Goal: Task Accomplishment & Management: Complete application form

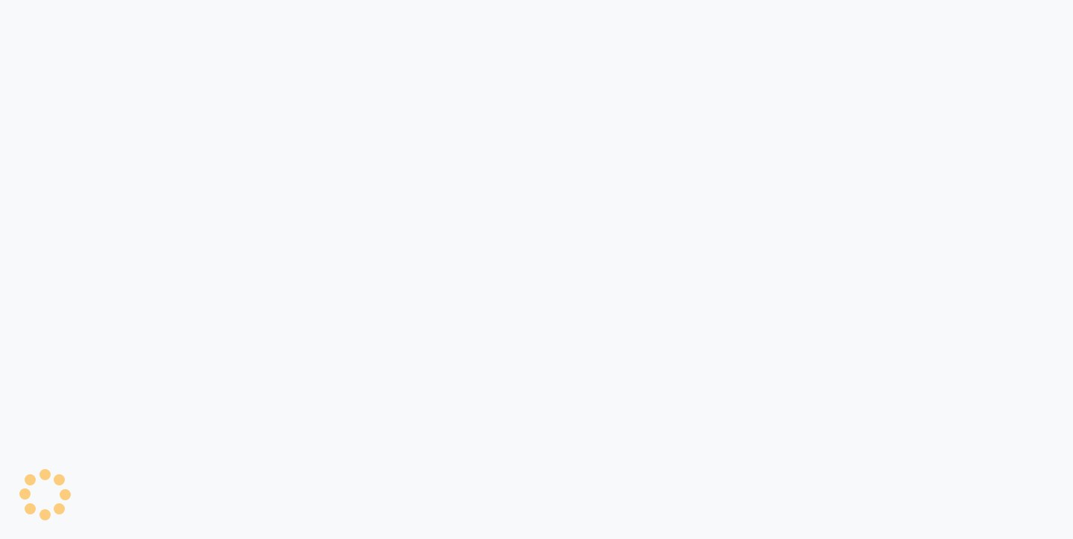
select select "8131"
select select "service"
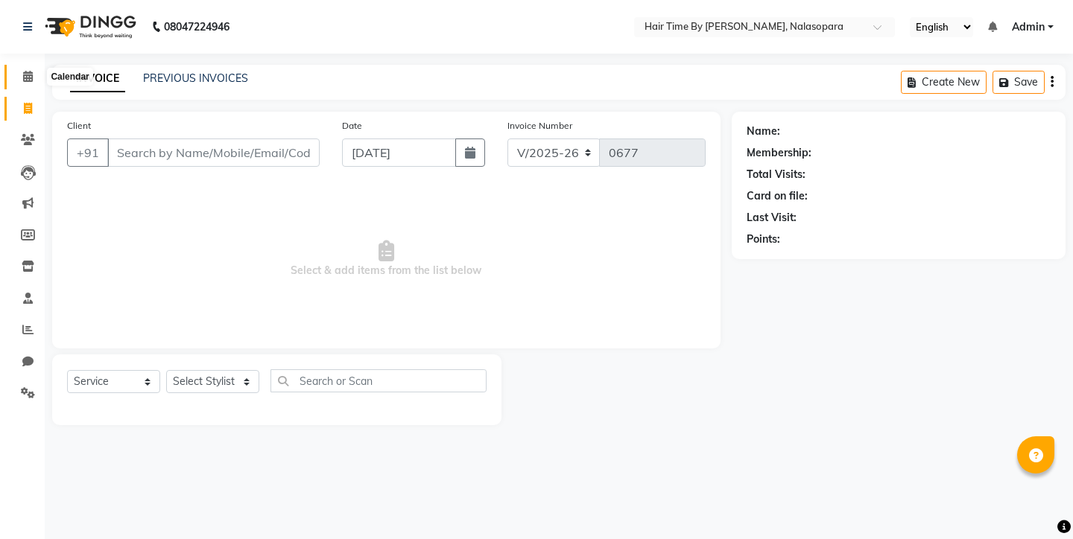
click at [25, 82] on span at bounding box center [28, 77] width 26 height 17
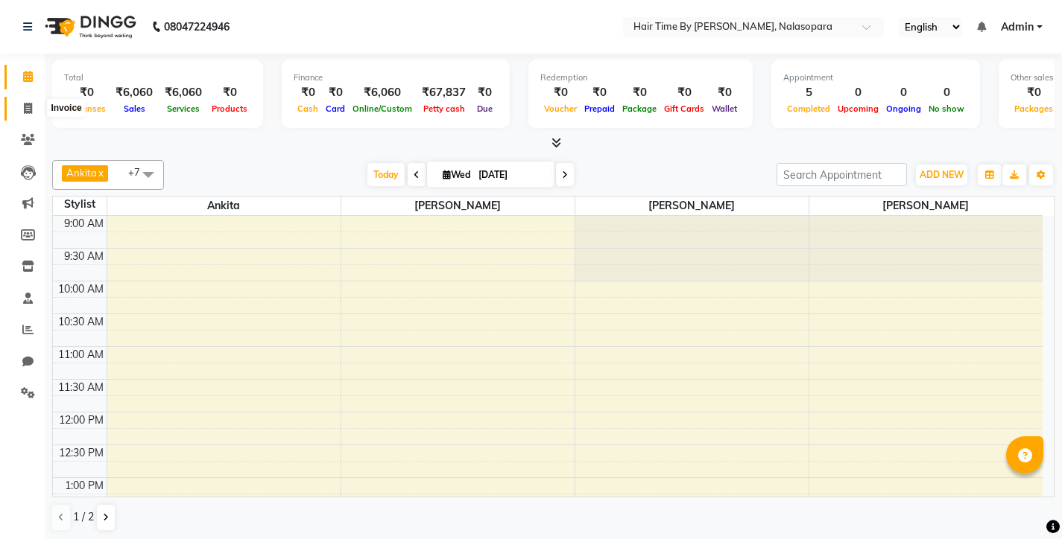
click at [30, 110] on icon at bounding box center [28, 108] width 8 height 11
select select "8131"
select select "service"
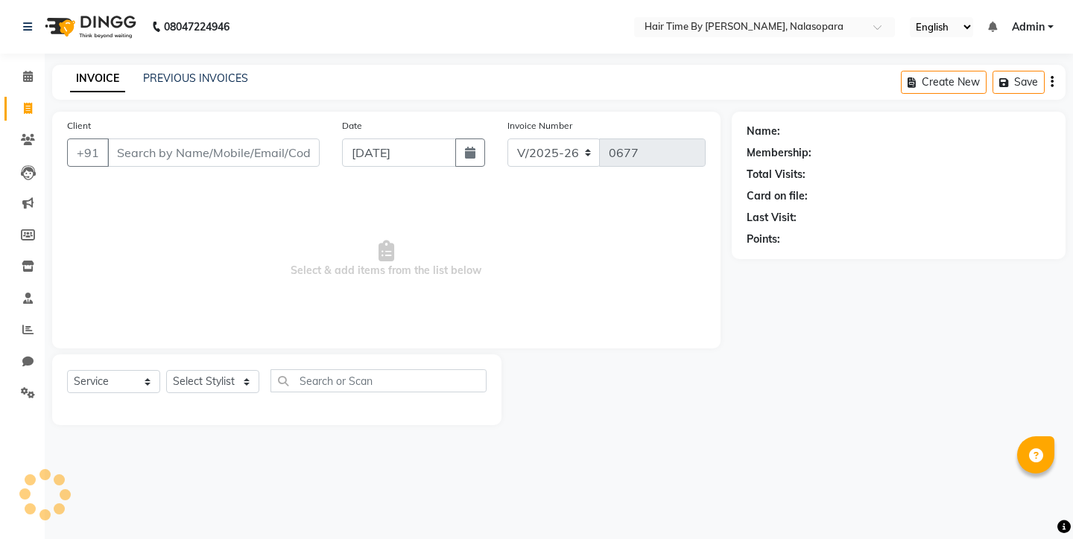
click at [180, 152] on input "Client" at bounding box center [213, 153] width 212 height 28
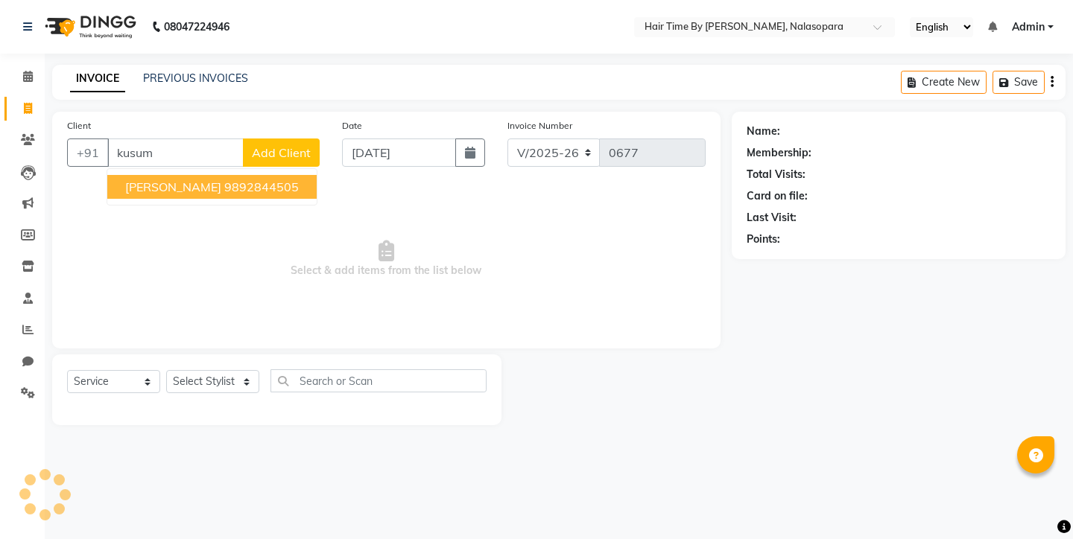
click at [206, 182] on span "[PERSON_NAME]" at bounding box center [173, 187] width 96 height 15
type input "9892844505"
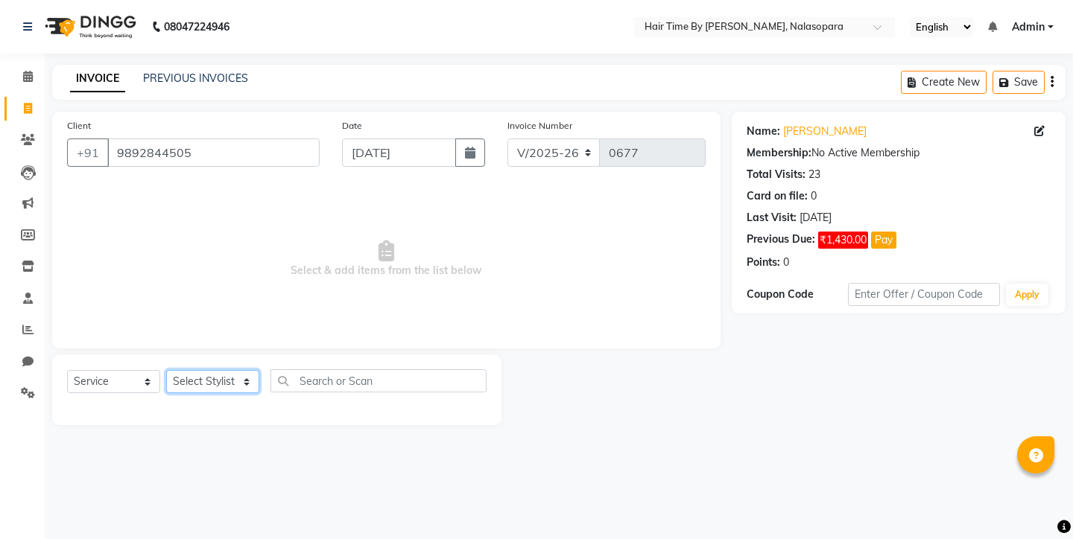
select select "75790"
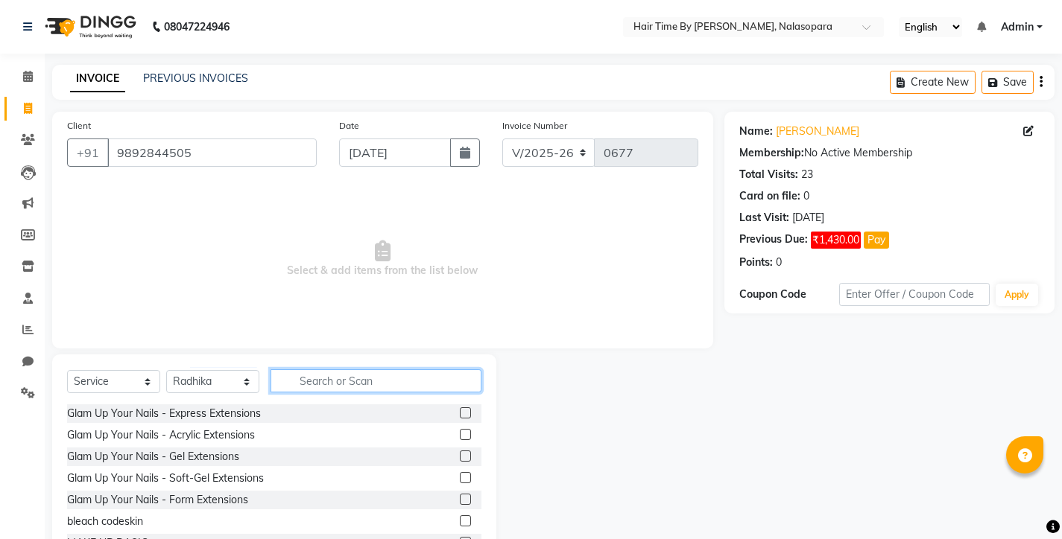
click at [329, 377] on input "text" at bounding box center [375, 381] width 211 height 23
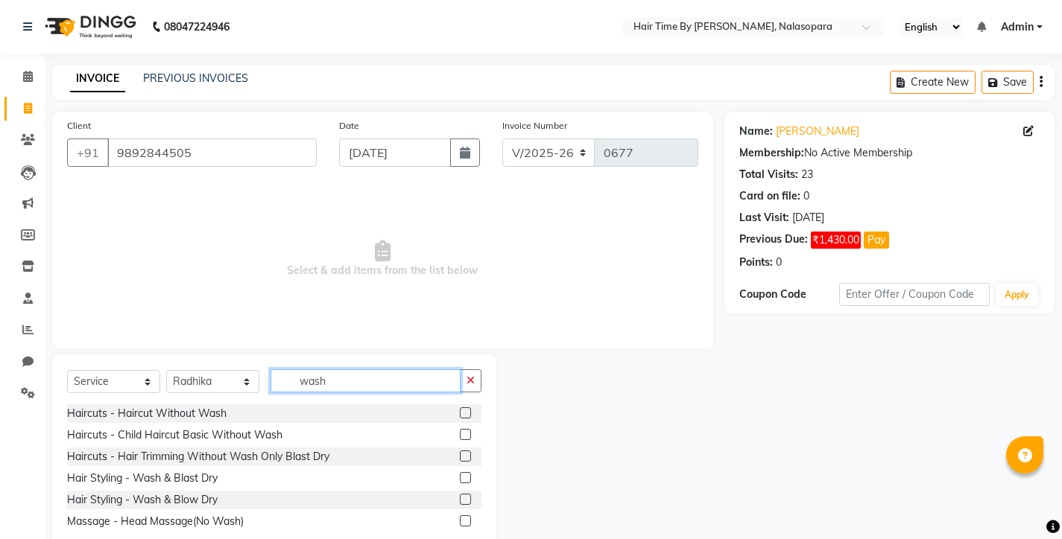
type input "wash"
click at [466, 504] on label at bounding box center [465, 499] width 11 height 11
click at [466, 504] on input "checkbox" at bounding box center [465, 500] width 10 height 10
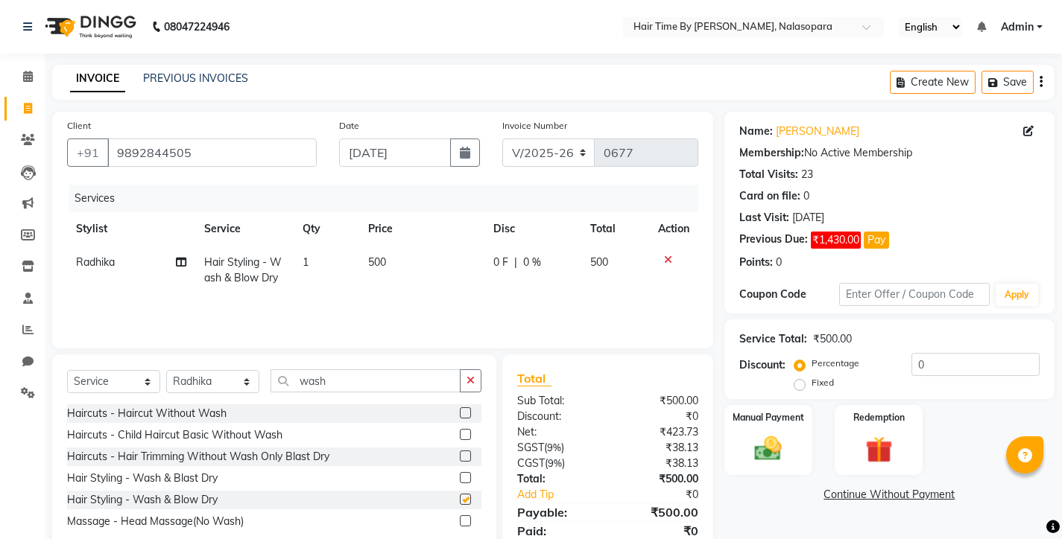
checkbox input "false"
click at [384, 263] on span "500" at bounding box center [377, 262] width 18 height 13
select select "75790"
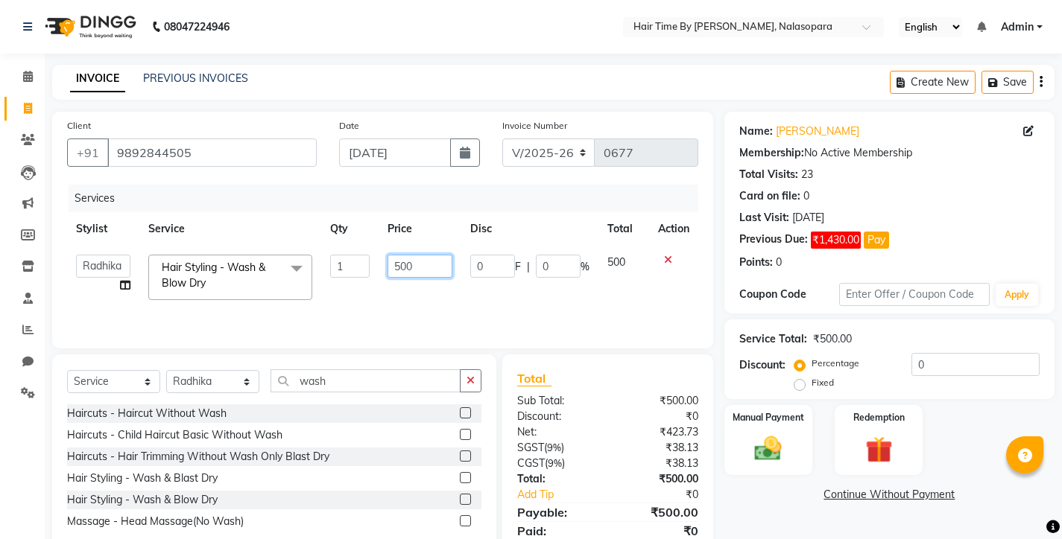
click at [440, 273] on input "500" at bounding box center [419, 266] width 65 height 23
type input "5"
type input "350"
click at [590, 291] on tr "[PERSON_NAME] [PERSON_NAME] [PERSON_NAME] [PERSON_NAME] Sandhya [PERSON_NAME] H…" at bounding box center [382, 277] width 631 height 63
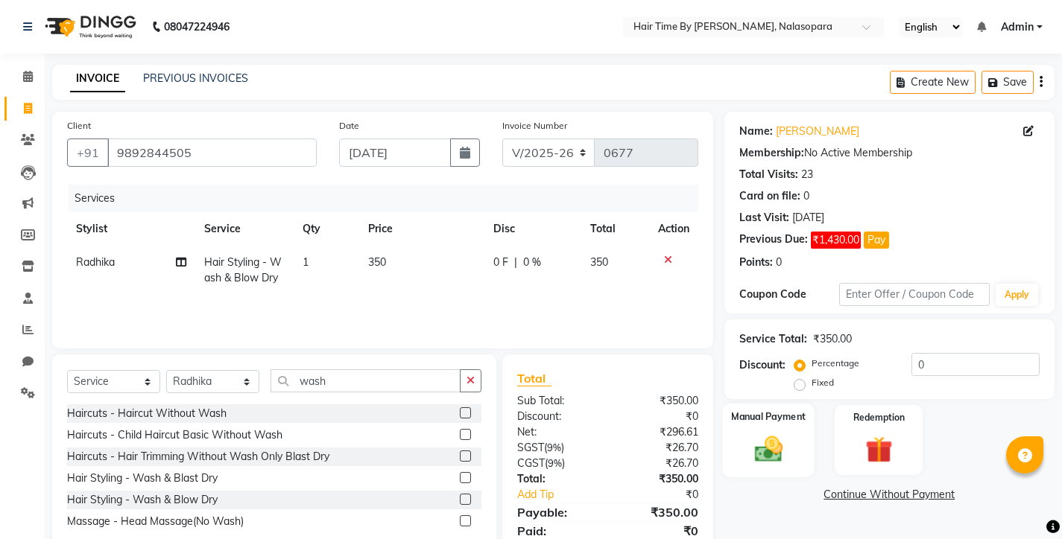
click at [764, 431] on div "Manual Payment" at bounding box center [768, 441] width 92 height 74
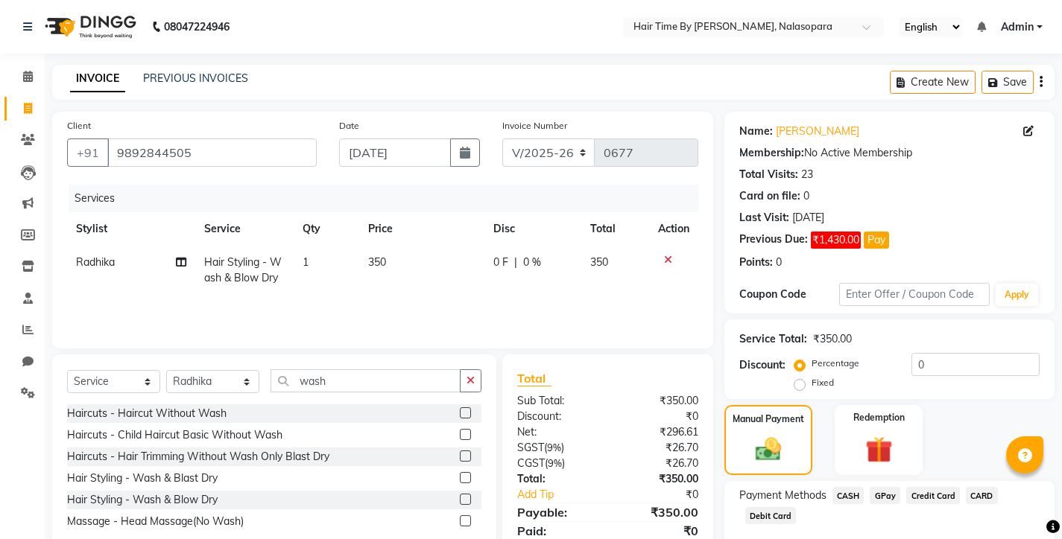
click at [887, 498] on span "GPay" at bounding box center [884, 495] width 31 height 17
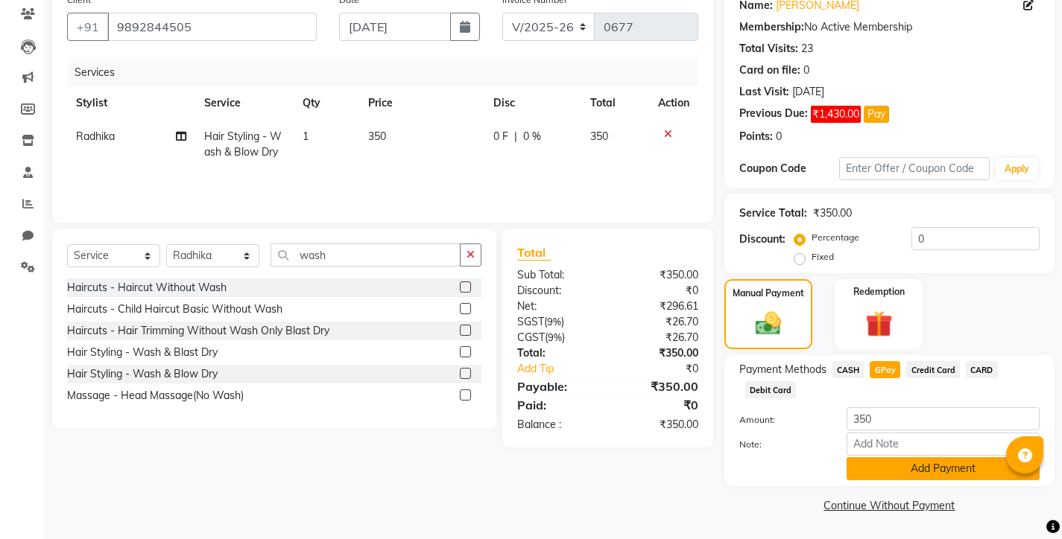
scroll to position [125, 0]
click at [897, 464] on button "Add Payment" at bounding box center [942, 469] width 193 height 23
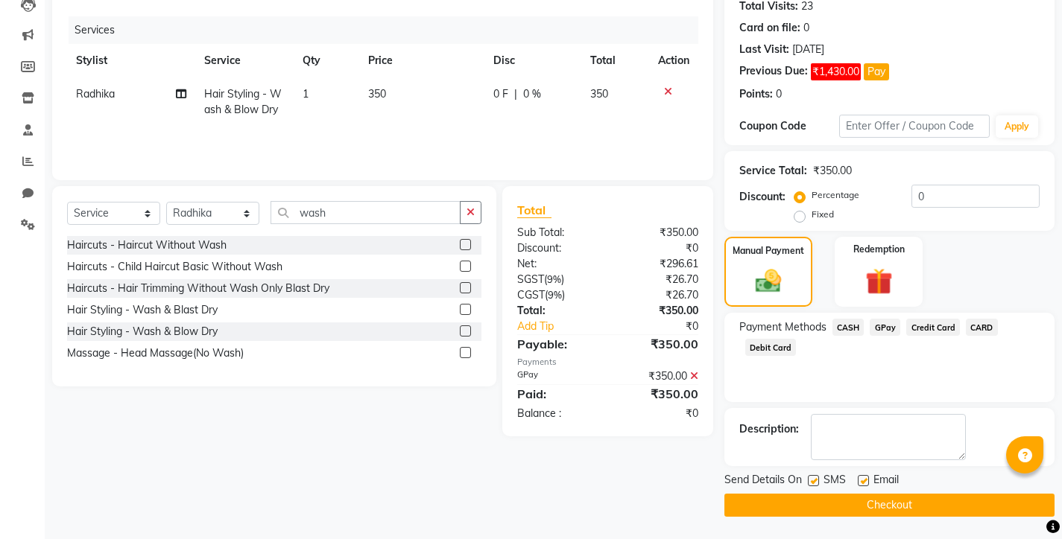
scroll to position [168, 0]
click at [888, 505] on button "Checkout" at bounding box center [889, 505] width 330 height 23
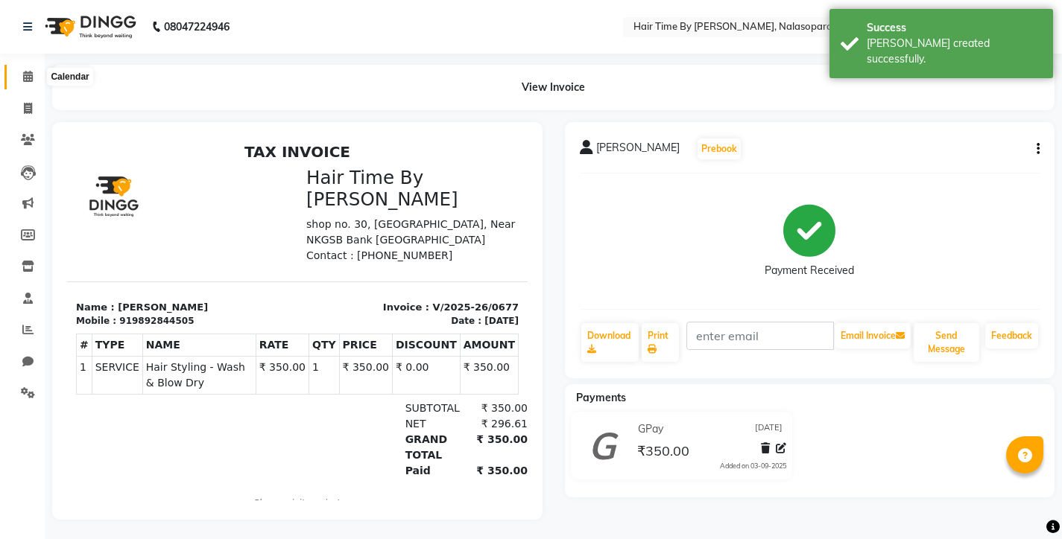
click at [25, 77] on icon at bounding box center [28, 76] width 10 height 11
